Goal: Information Seeking & Learning: Learn about a topic

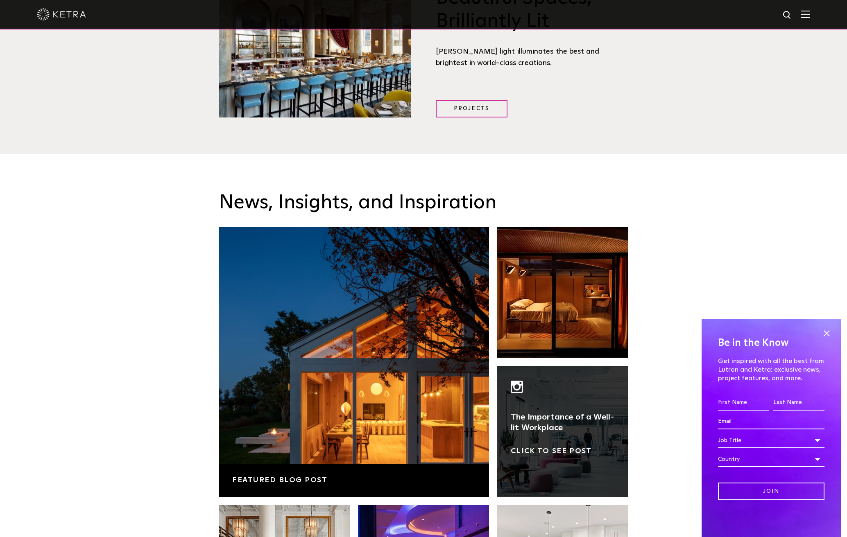
scroll to position [1556, 0]
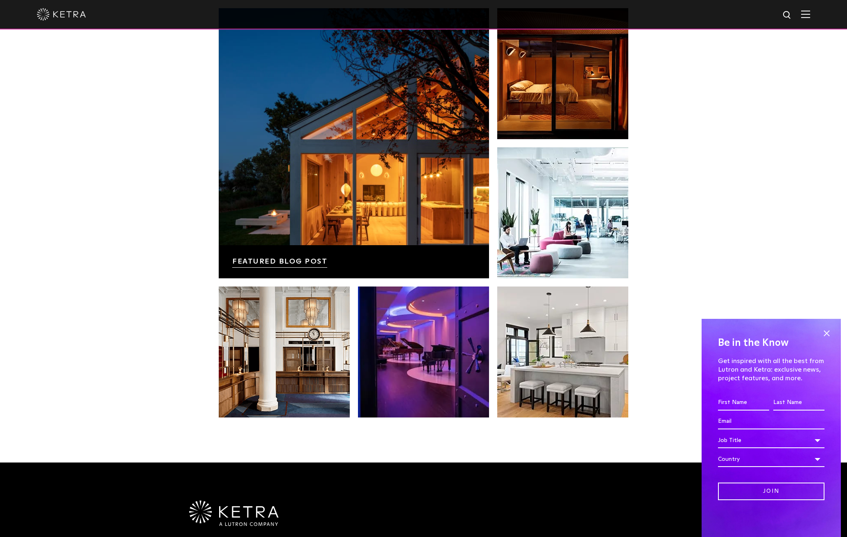
click at [820, 17] on div at bounding box center [423, 14] width 847 height 29
click at [816, 17] on div at bounding box center [423, 14] width 847 height 29
click at [808, 16] on img at bounding box center [805, 14] width 9 height 8
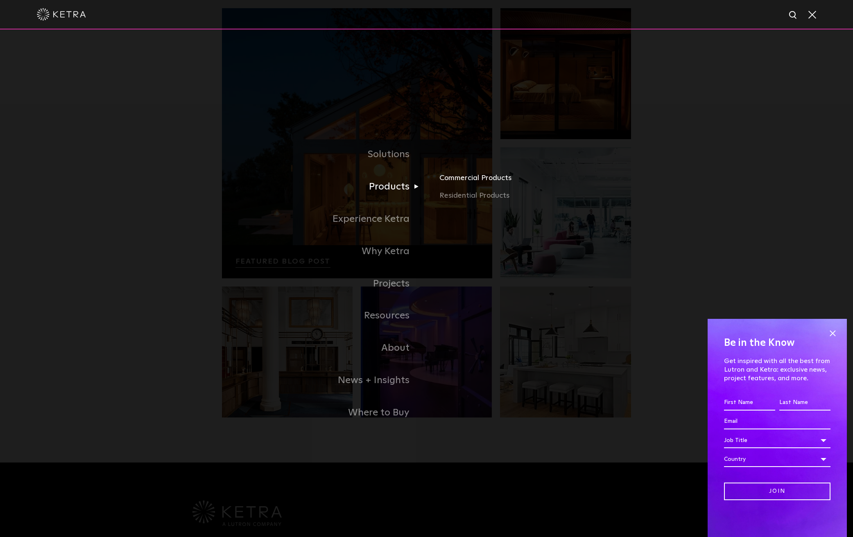
click at [459, 185] on link "Commercial Products" at bounding box center [535, 181] width 192 height 18
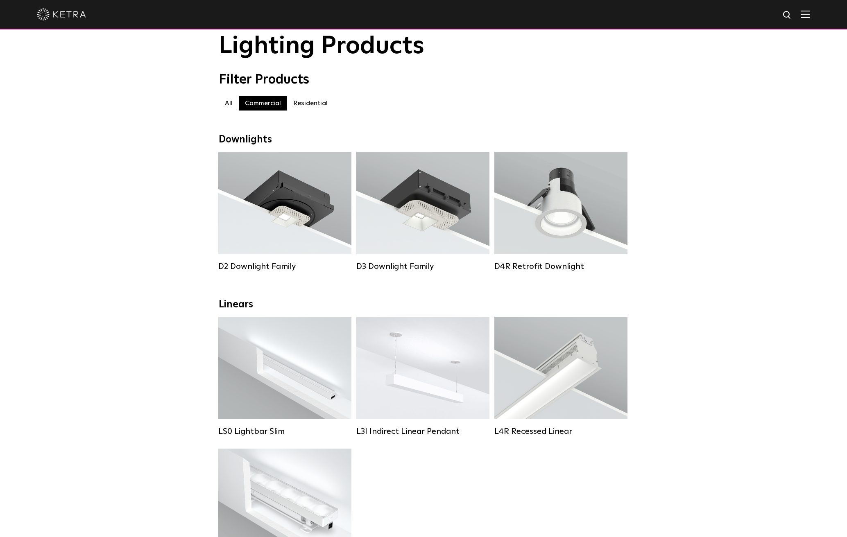
scroll to position [41, 0]
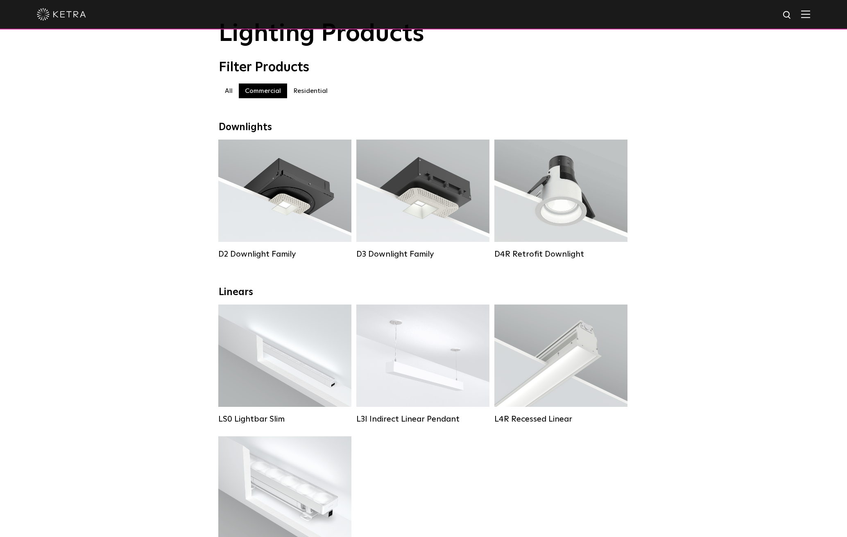
drag, startPoint x: 549, startPoint y: 208, endPoint x: 745, endPoint y: 200, distance: 196.3
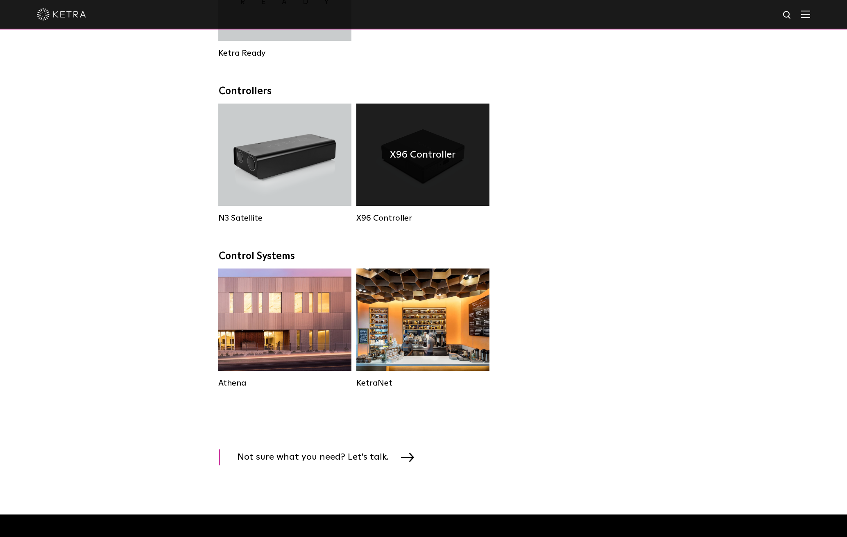
scroll to position [1065, 0]
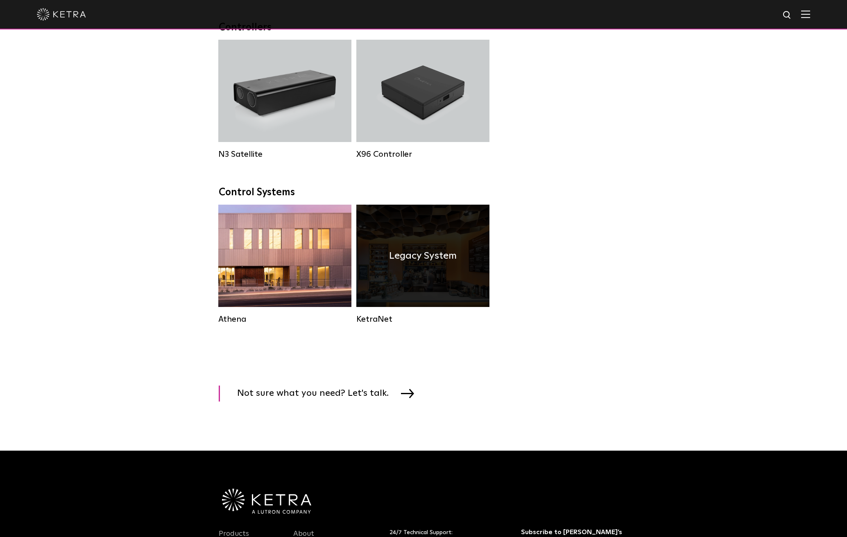
click at [426, 264] on h4 "Legacy System" at bounding box center [423, 256] width 68 height 16
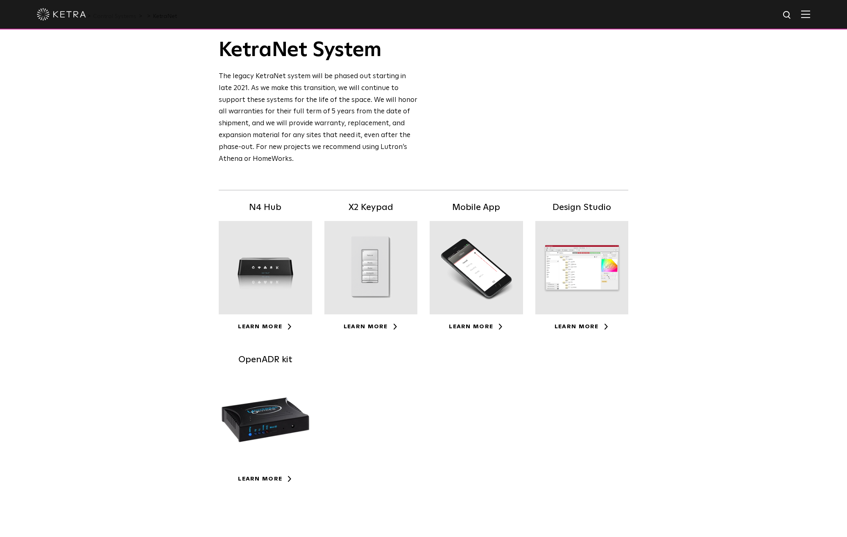
scroll to position [41, 0]
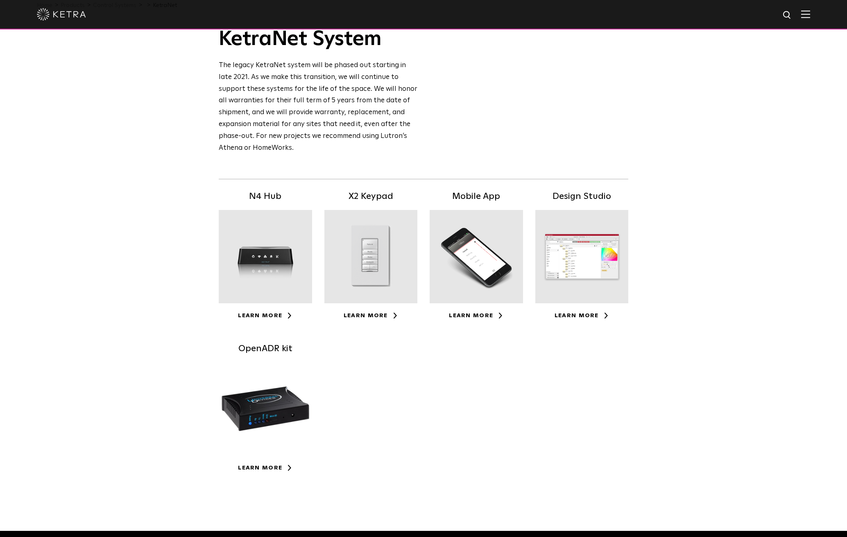
click at [571, 282] on div at bounding box center [581, 256] width 93 height 93
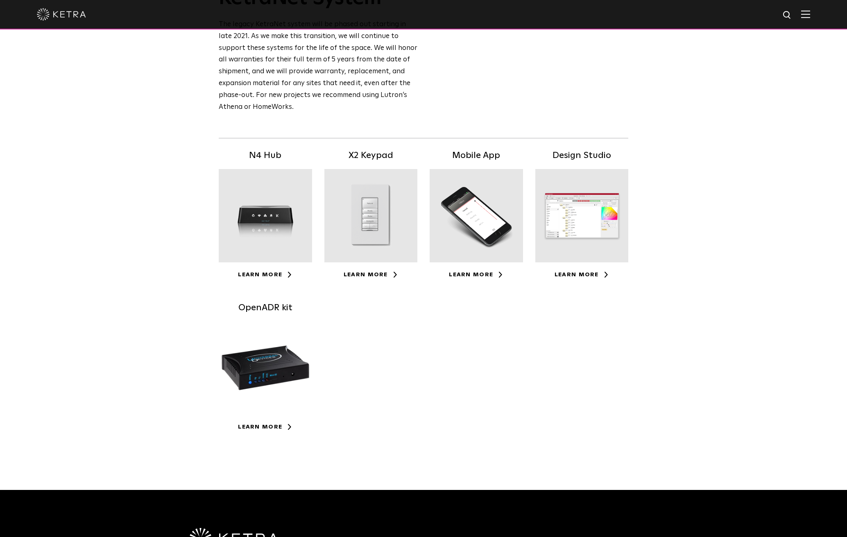
drag, startPoint x: 279, startPoint y: 241, endPoint x: 506, endPoint y: 288, distance: 231.2
click at [519, 337] on div "N4 Hub Learn More X2 Keypad Learn More Mobile App Learn More Design Studio" at bounding box center [424, 301] width 422 height 305
drag, startPoint x: 437, startPoint y: 210, endPoint x: 294, endPoint y: 244, distance: 147.6
click at [294, 244] on div "N4 Hub Learn More X2 Keypad Learn More Mobile App Learn More Design Studio" at bounding box center [424, 301] width 422 height 305
click at [272, 225] on div at bounding box center [265, 215] width 93 height 93
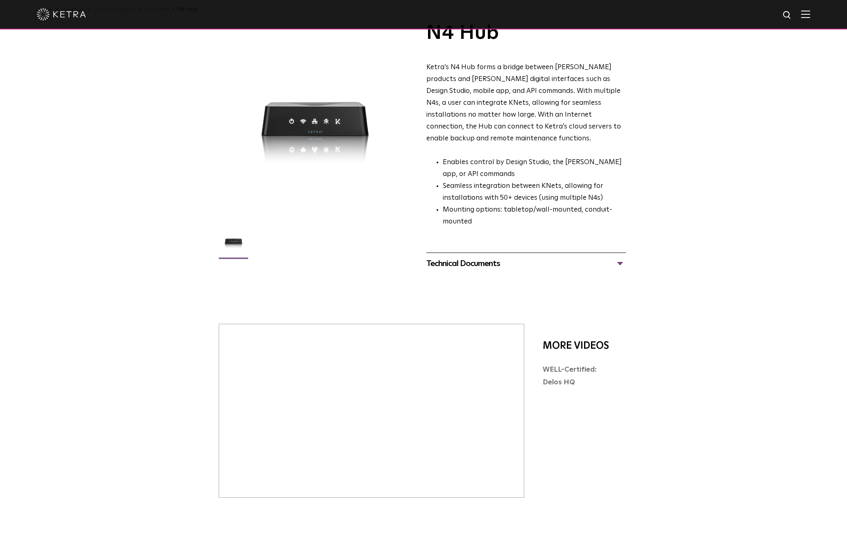
scroll to position [123, 0]
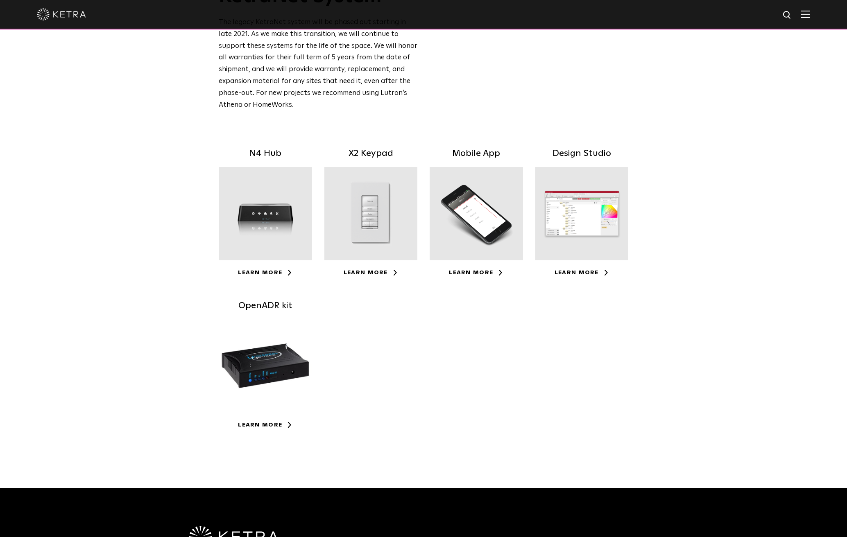
click at [485, 258] on div at bounding box center [476, 213] width 93 height 93
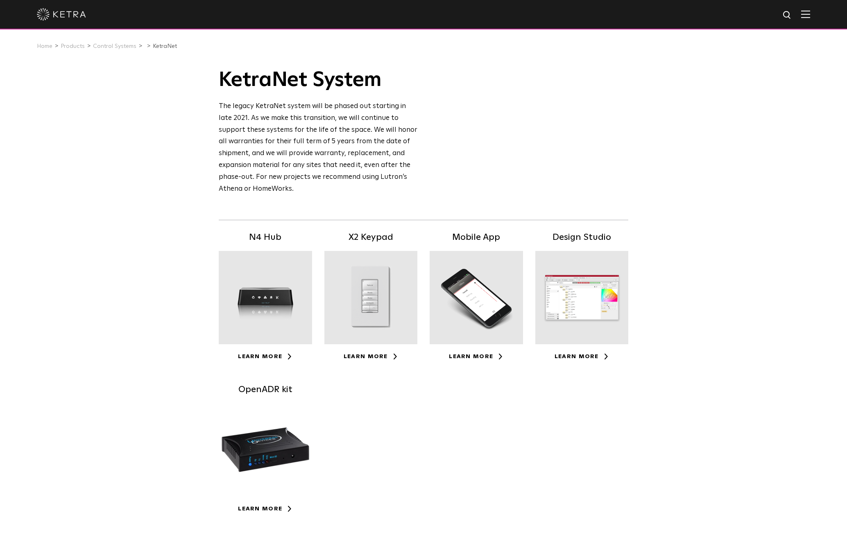
scroll to position [86, 0]
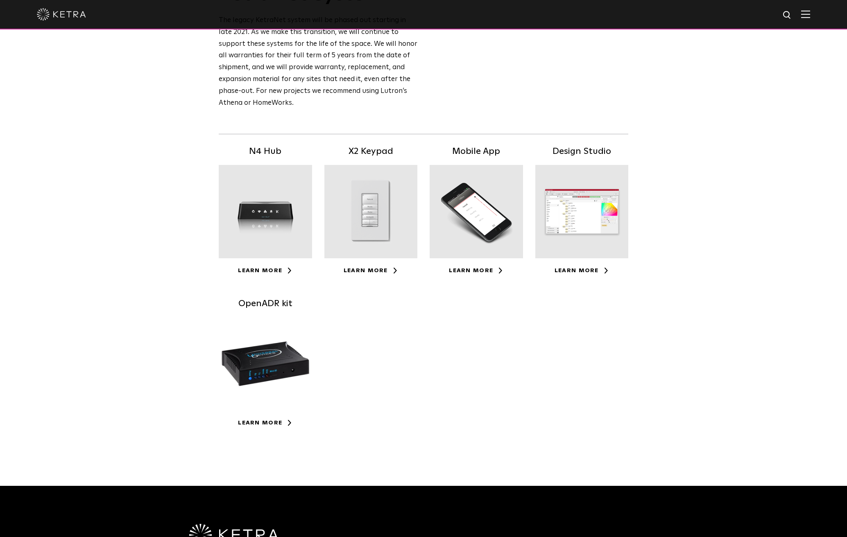
click at [236, 216] on div at bounding box center [265, 211] width 93 height 93
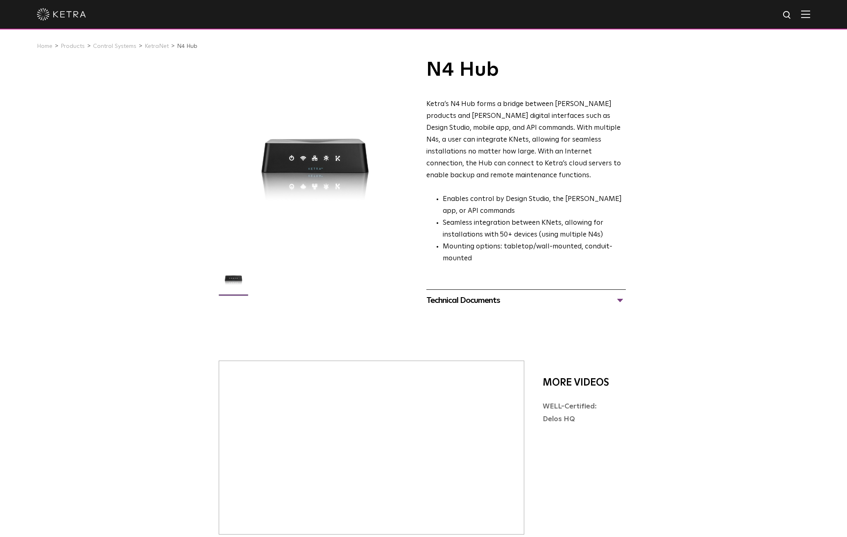
click at [495, 294] on div "Technical Documents" at bounding box center [525, 300] width 199 height 13
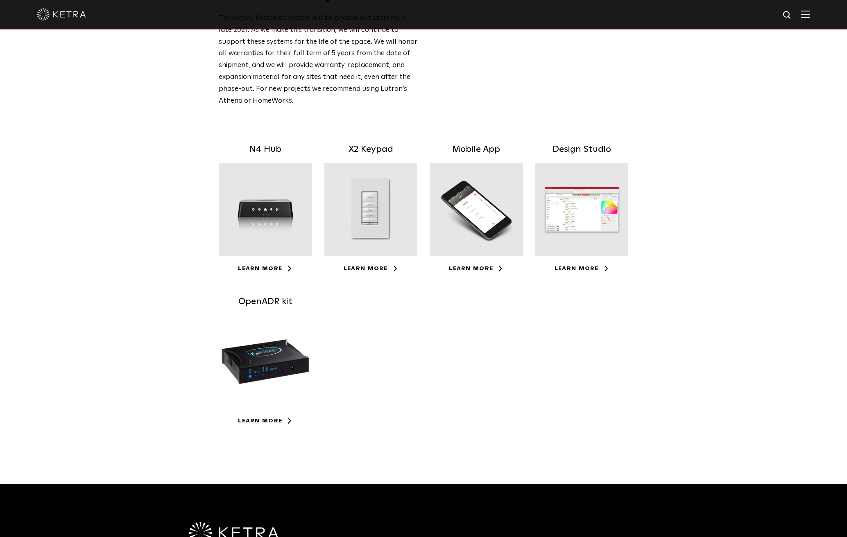
scroll to position [88, 0]
click at [587, 192] on div at bounding box center [581, 209] width 93 height 93
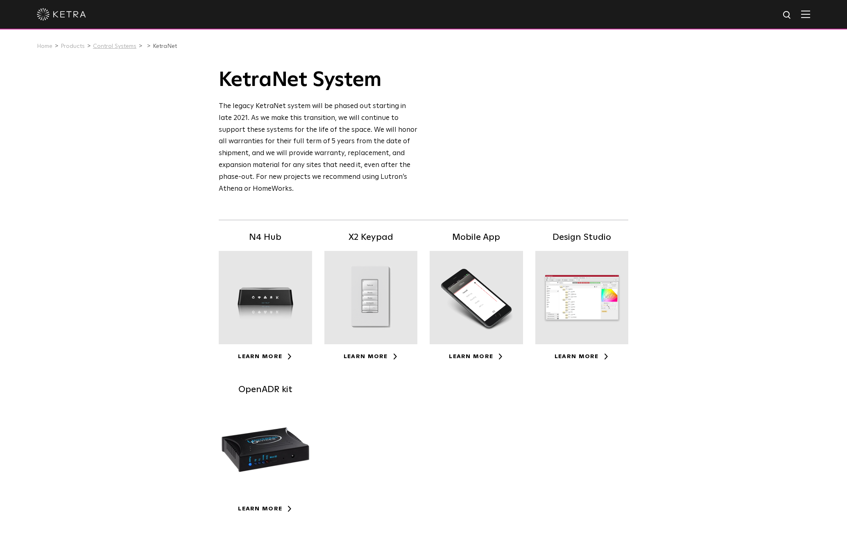
click at [103, 45] on link "Control Systems" at bounding box center [114, 46] width 43 height 6
